Goal: Communication & Community: Answer question/provide support

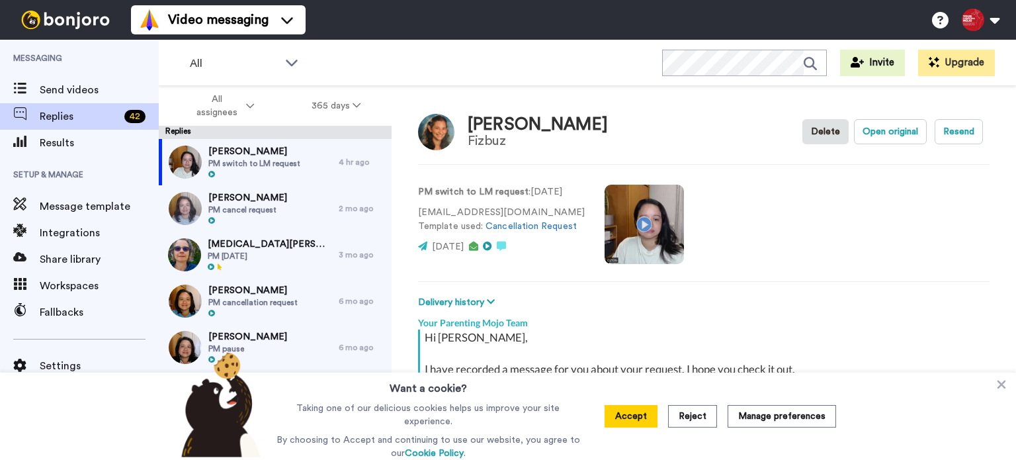
scroll to position [120, 0]
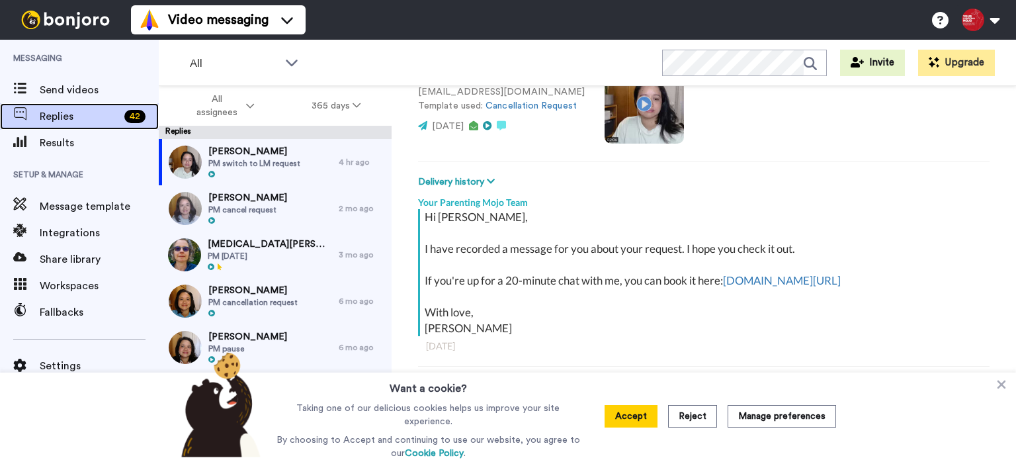
click at [95, 118] on span "Replies" at bounding box center [79, 116] width 79 height 16
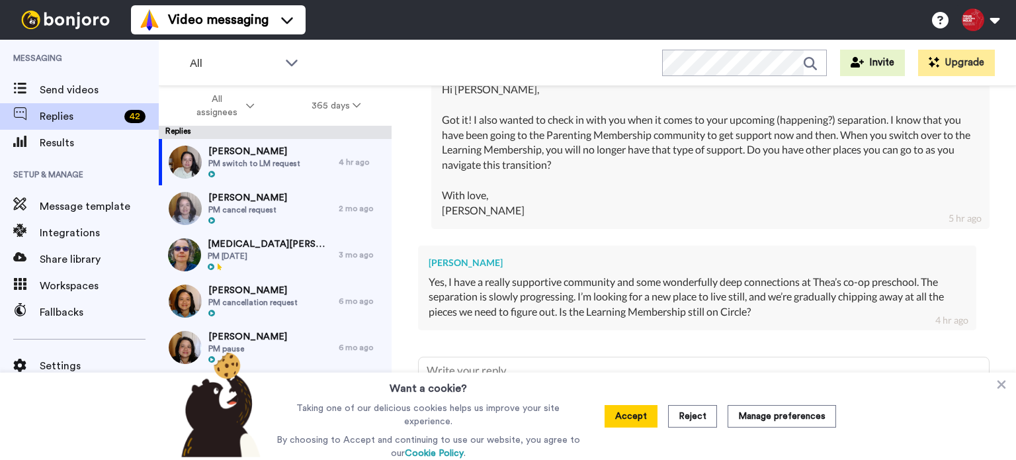
scroll to position [1296, 0]
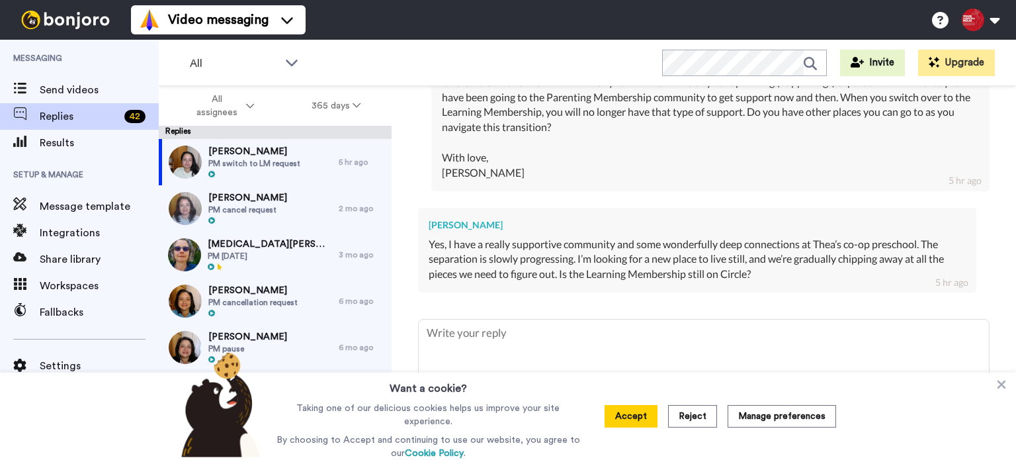
type textarea "x"
